Goal: Find specific page/section: Find specific page/section

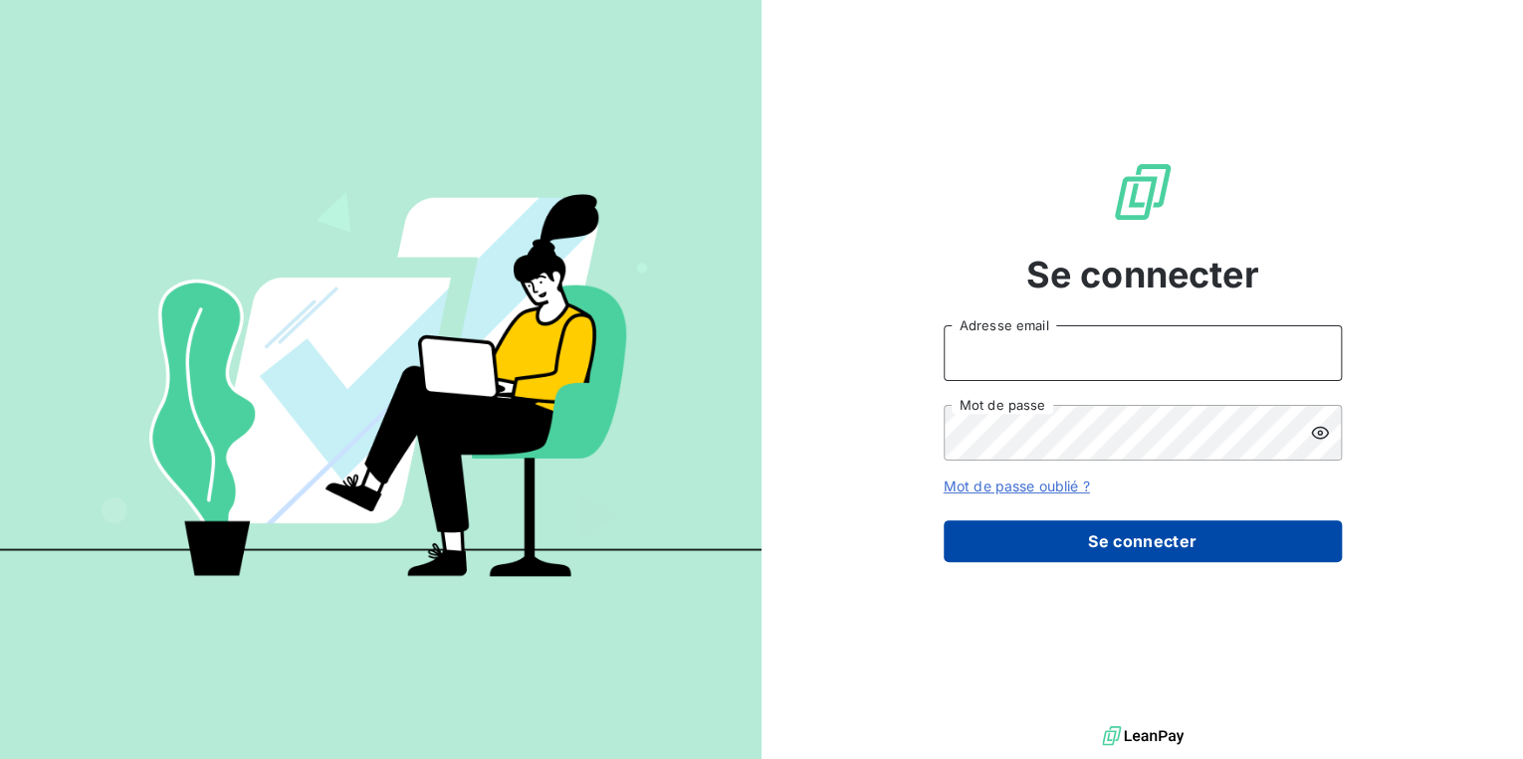
type input "[PERSON_NAME][EMAIL_ADDRESS][DOMAIN_NAME]"
click at [1135, 546] on button "Se connecter" at bounding box center [1142, 541] width 398 height 42
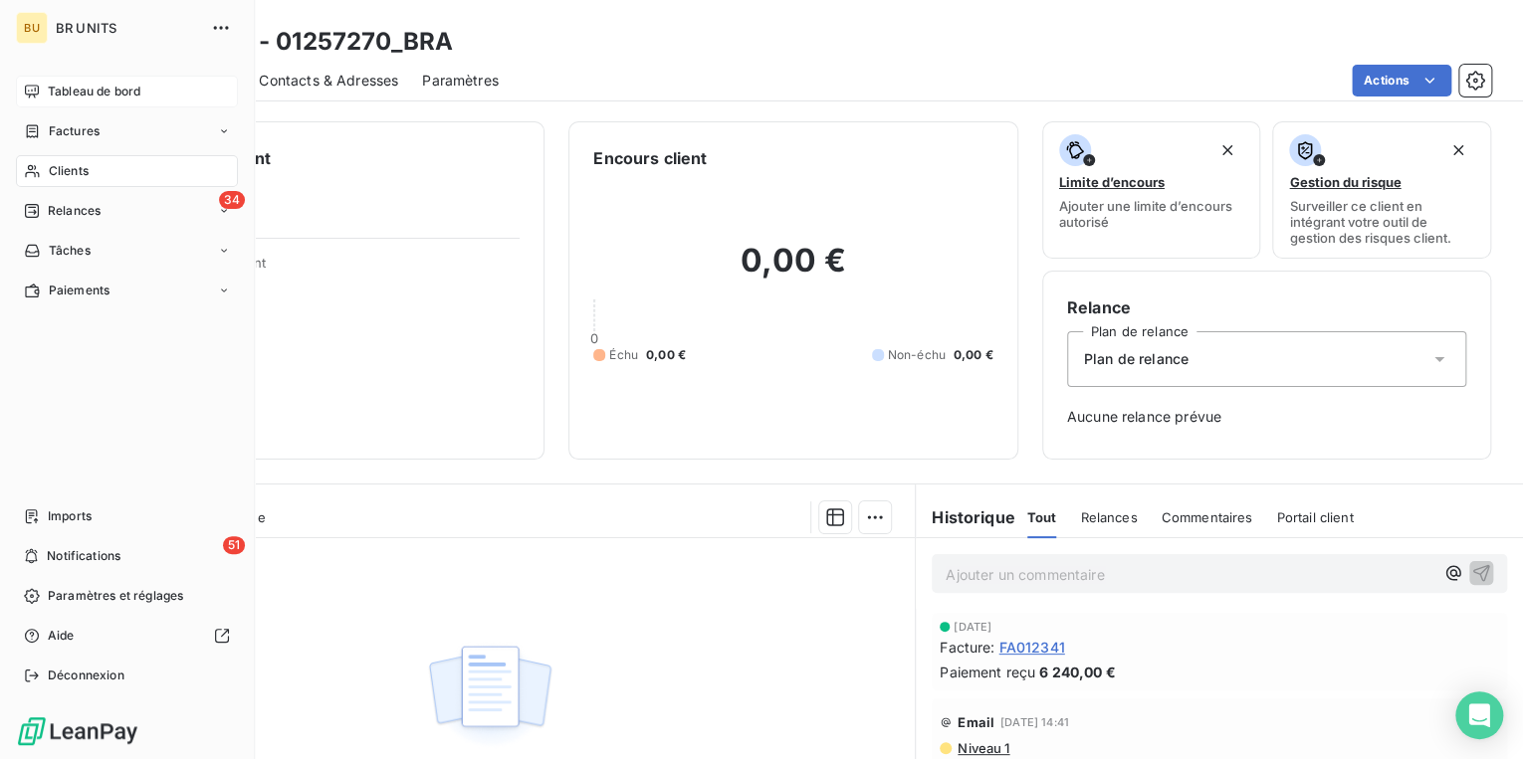
click at [85, 94] on span "Tableau de bord" at bounding box center [94, 92] width 93 height 18
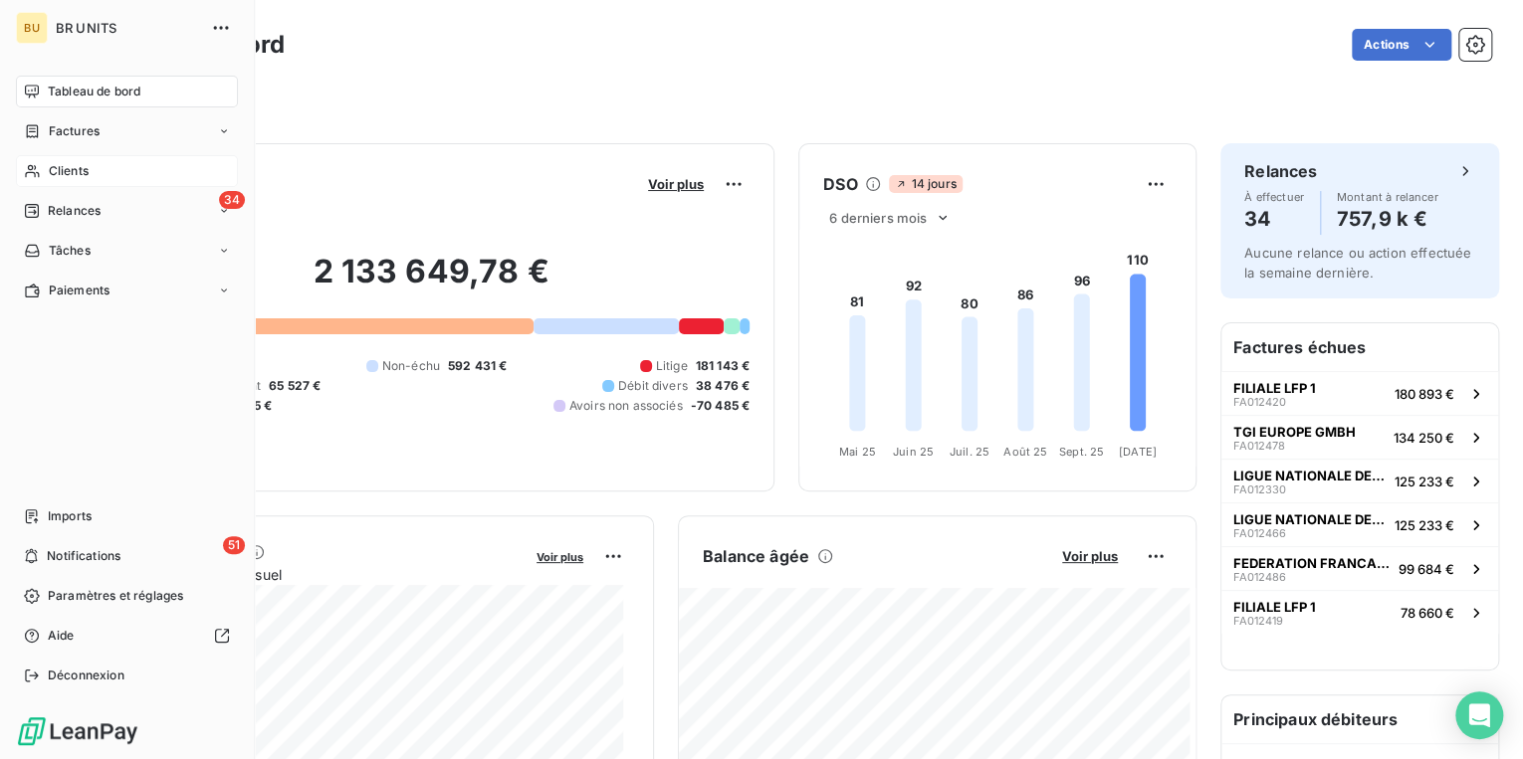
click at [92, 175] on div "Clients" at bounding box center [127, 171] width 222 height 32
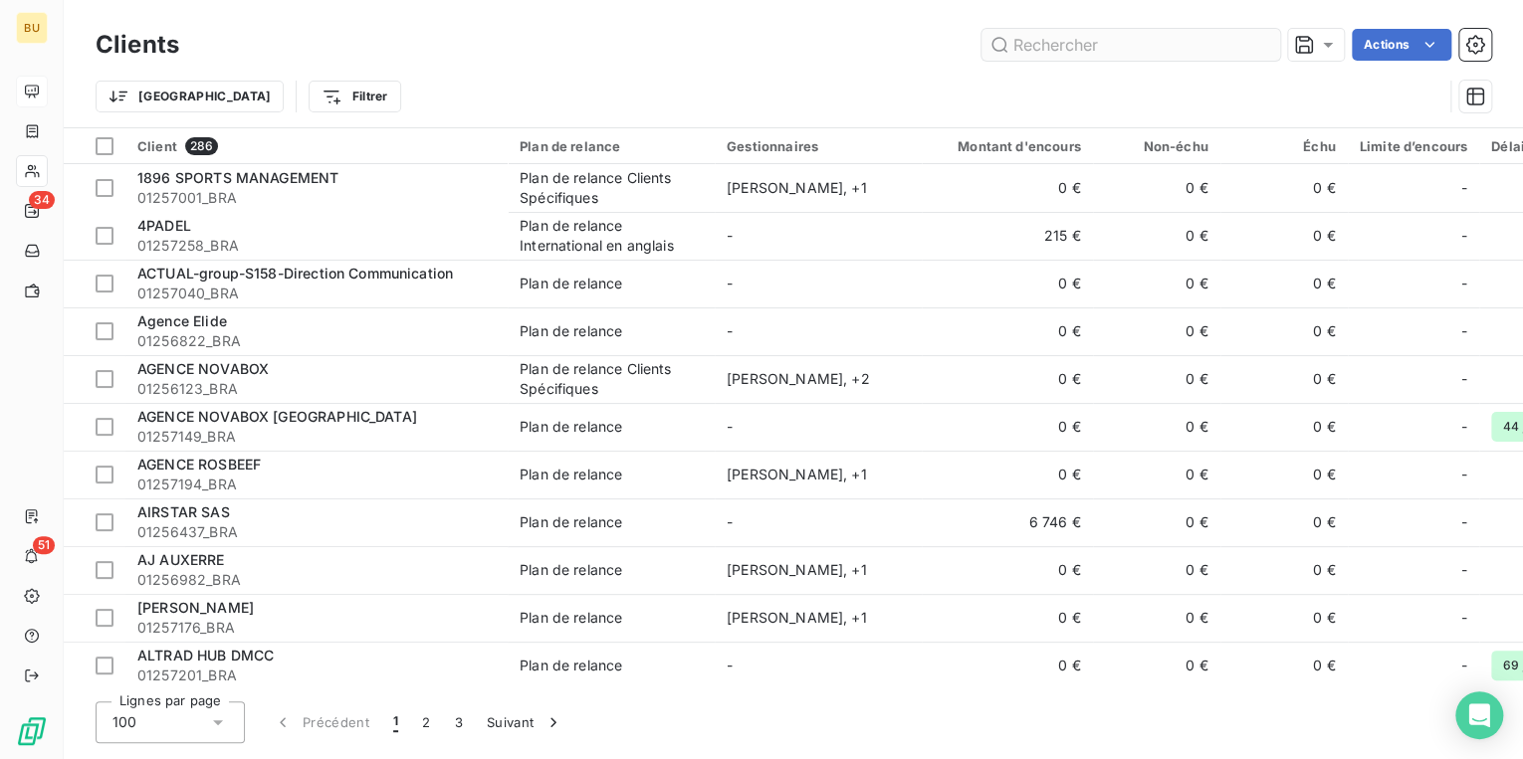
click at [1059, 43] on input "text" at bounding box center [1130, 45] width 299 height 32
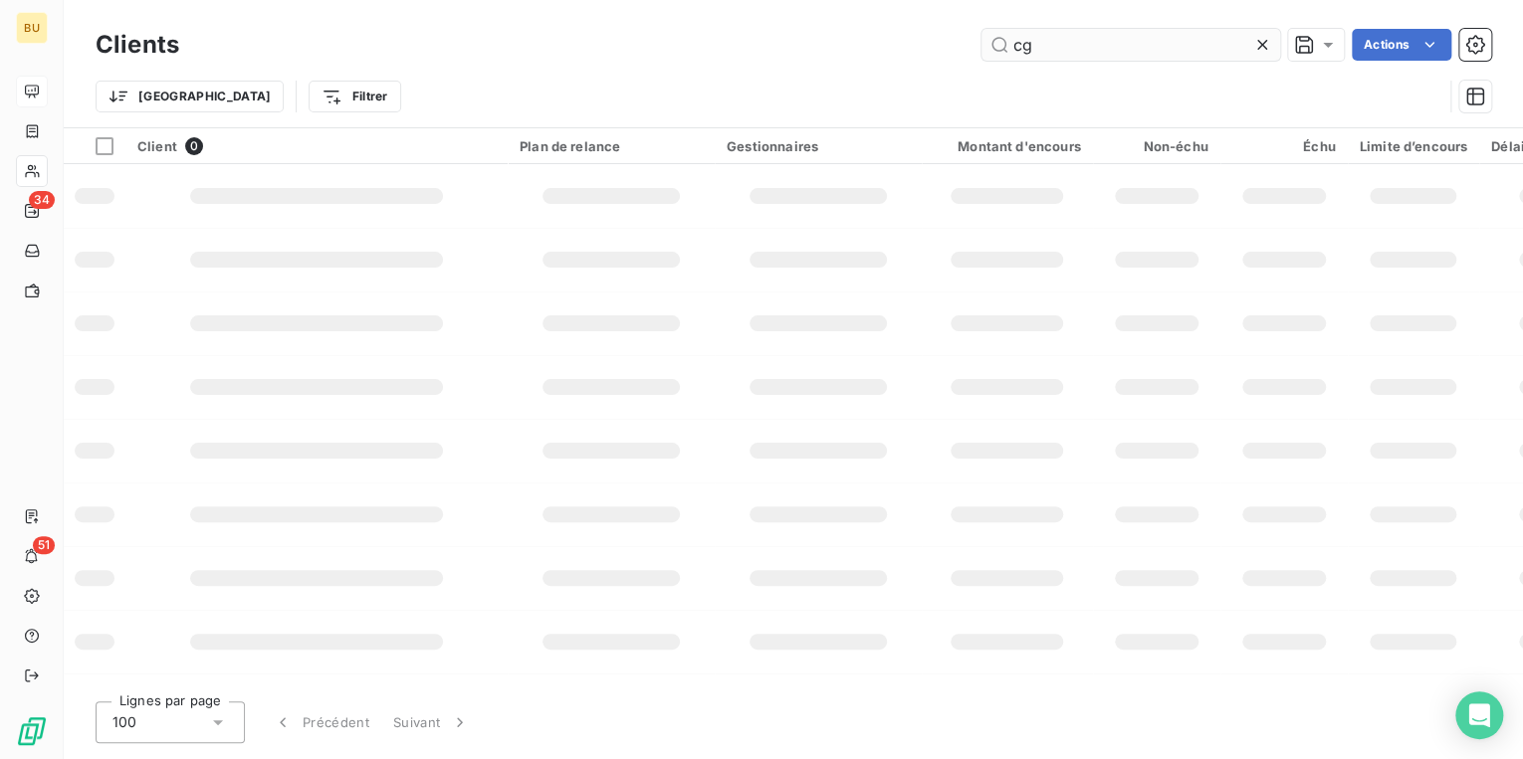
type input "c"
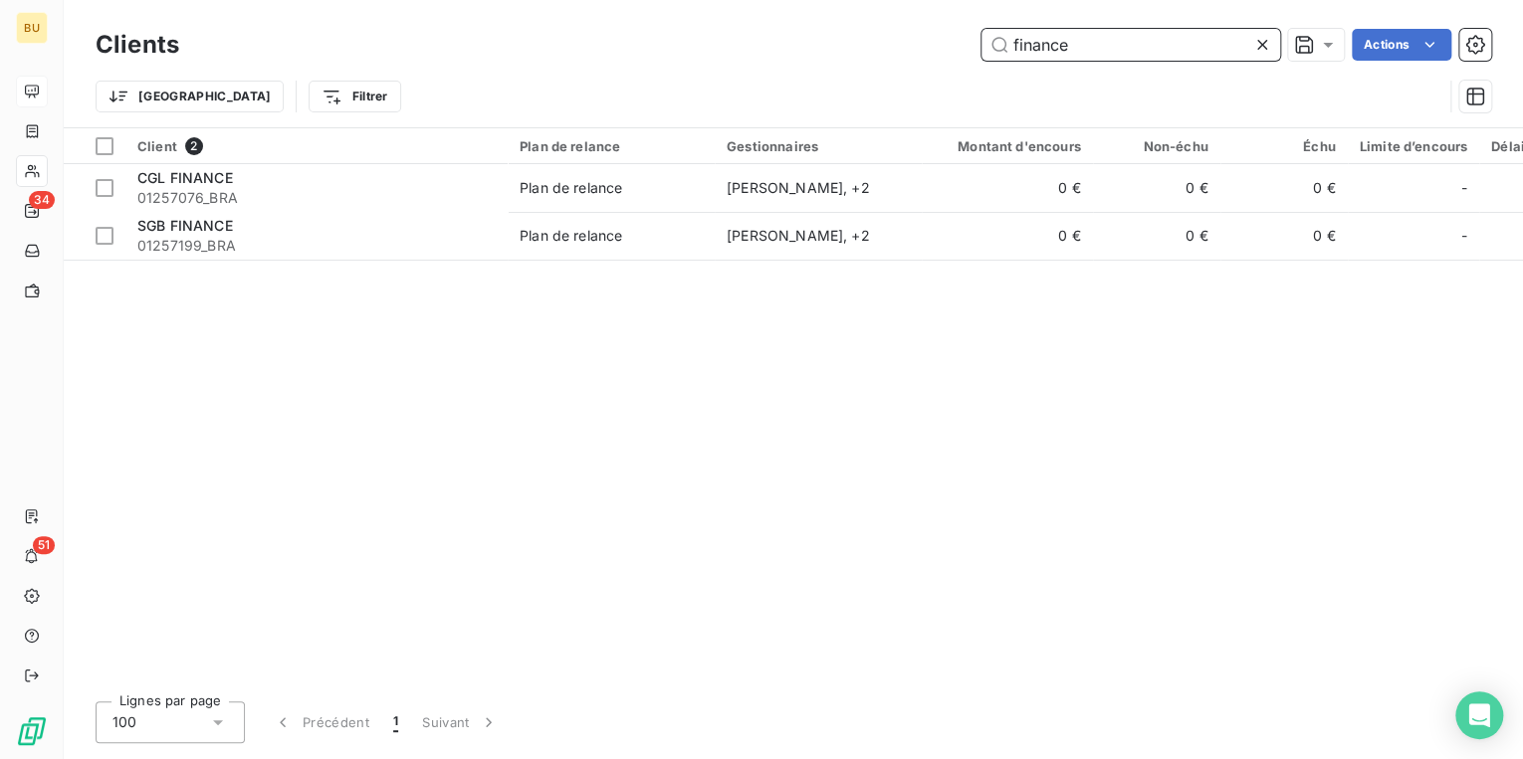
drag, startPoint x: 1033, startPoint y: 47, endPoint x: 946, endPoint y: 46, distance: 86.6
click at [947, 47] on div "finance Actions" at bounding box center [847, 45] width 1288 height 32
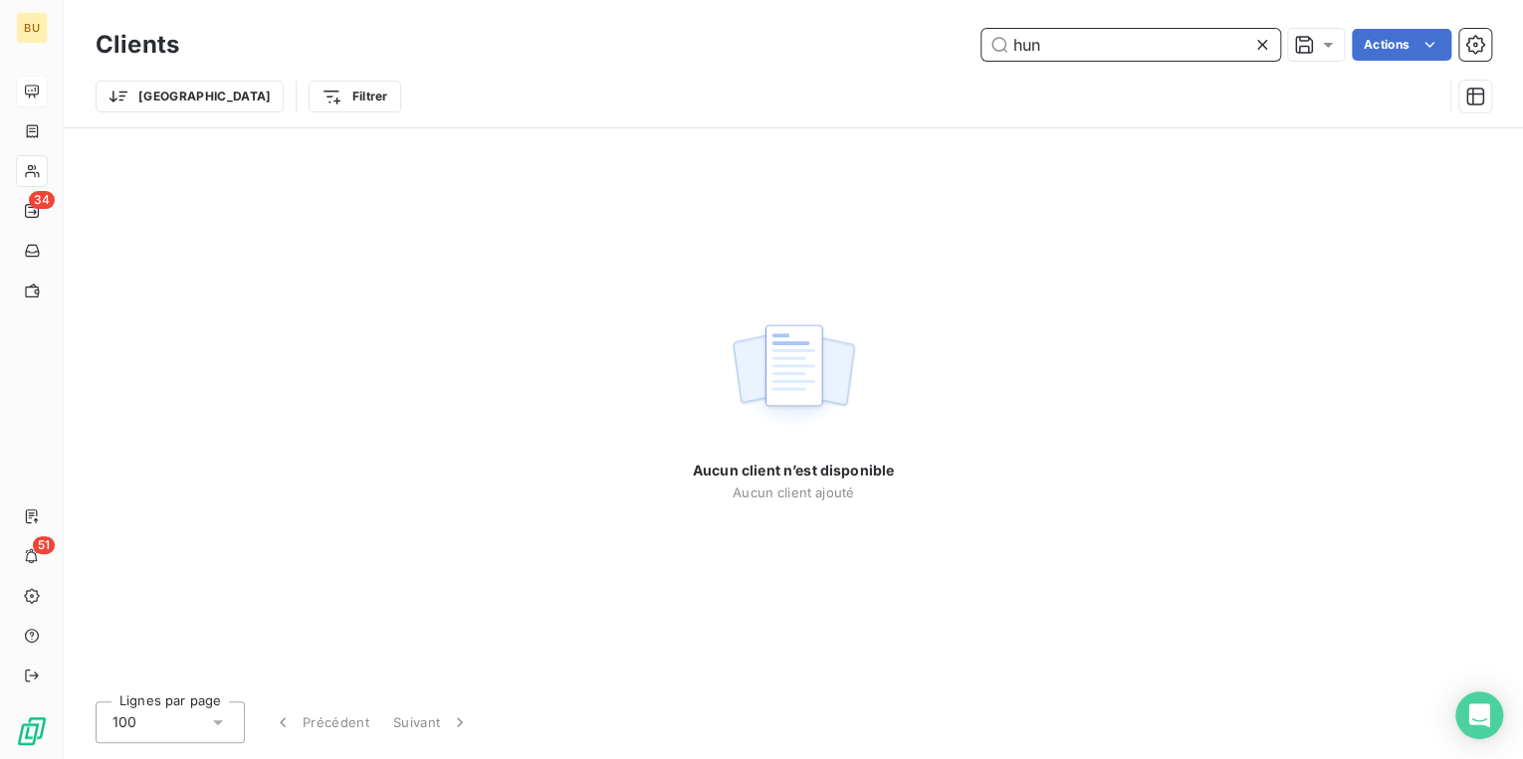
type input "hu"
